Goal: Information Seeking & Learning: Find contact information

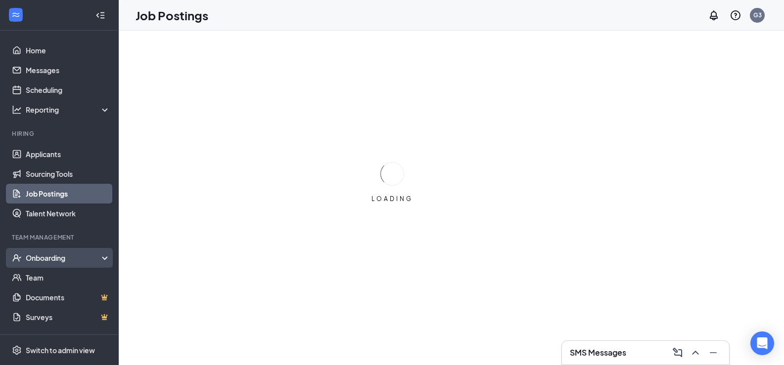
click at [52, 260] on div "Onboarding" at bounding box center [64, 258] width 76 height 10
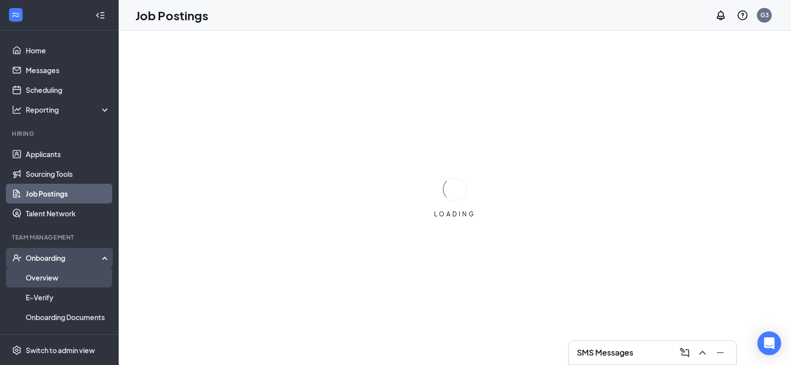
click at [61, 274] on link "Overview" at bounding box center [68, 278] width 85 height 20
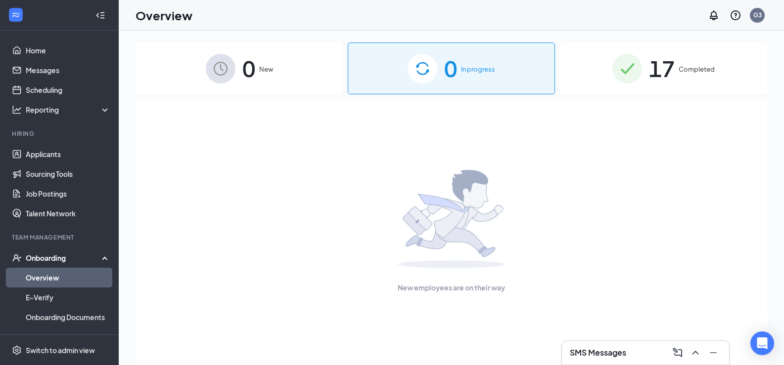
click at [692, 62] on div "17 Completed" at bounding box center [663, 69] width 207 height 52
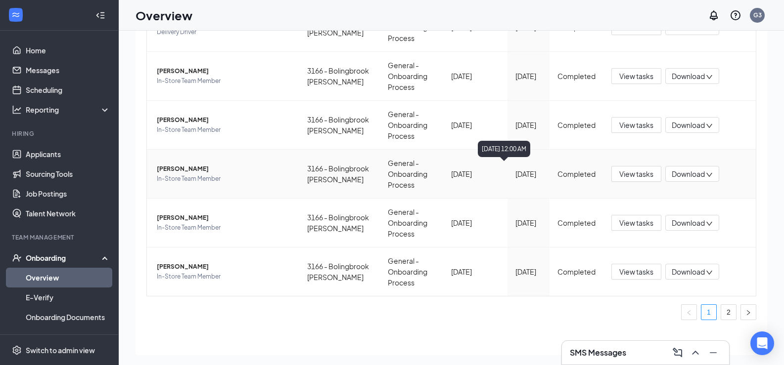
scroll to position [45, 0]
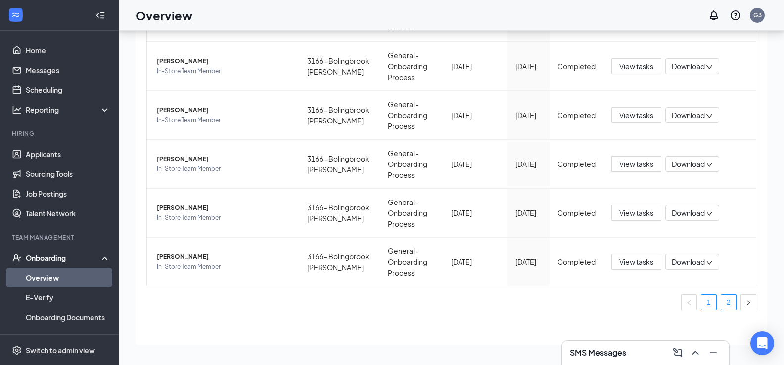
click at [723, 304] on link "2" at bounding box center [728, 302] width 15 height 15
click at [188, 258] on span "[PERSON_NAME]" at bounding box center [224, 257] width 134 height 10
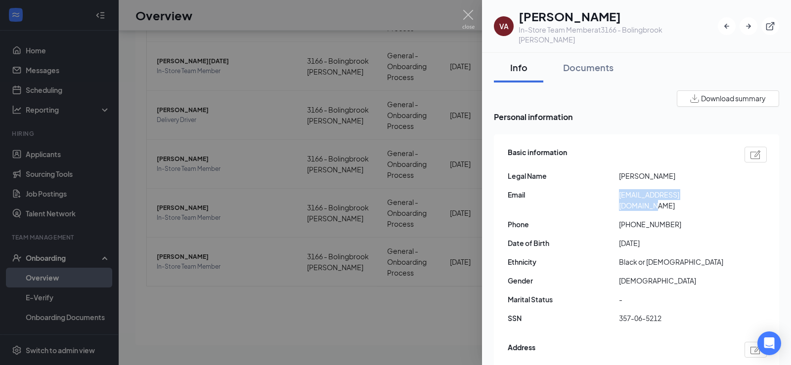
drag, startPoint x: 716, startPoint y: 185, endPoint x: 617, endPoint y: 187, distance: 98.9
click at [617, 189] on div "Email [EMAIL_ADDRESS][DOMAIN_NAME]" at bounding box center [637, 200] width 259 height 22
copy div "[EMAIL_ADDRESS][DOMAIN_NAME]"
click at [471, 16] on img at bounding box center [468, 19] width 12 height 19
